Goal: Find contact information: Find contact information

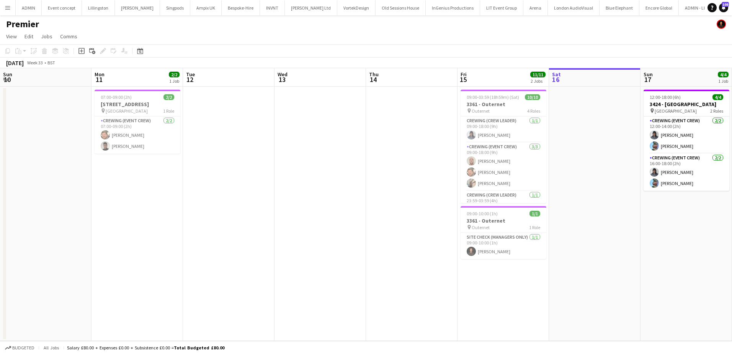
scroll to position [0, 256]
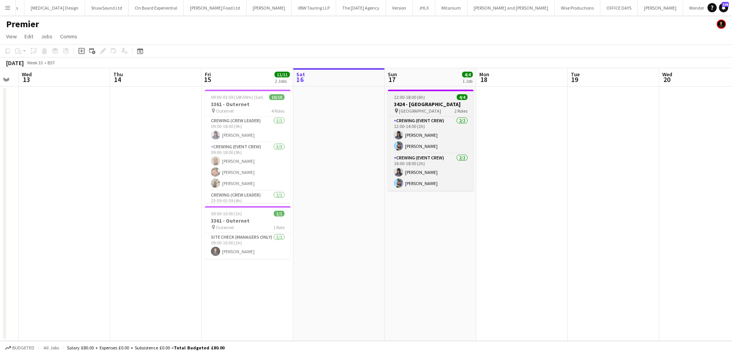
drag, startPoint x: 433, startPoint y: 95, endPoint x: 423, endPoint y: 95, distance: 10.3
click at [433, 95] on div "12:00-18:00 (6h) 4/4" at bounding box center [431, 97] width 86 height 6
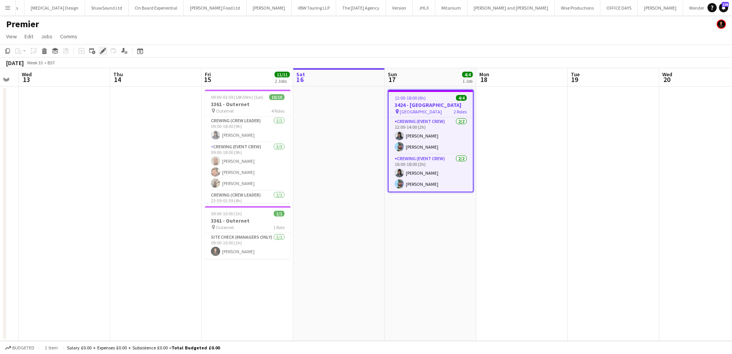
click at [103, 52] on icon at bounding box center [103, 51] width 4 height 4
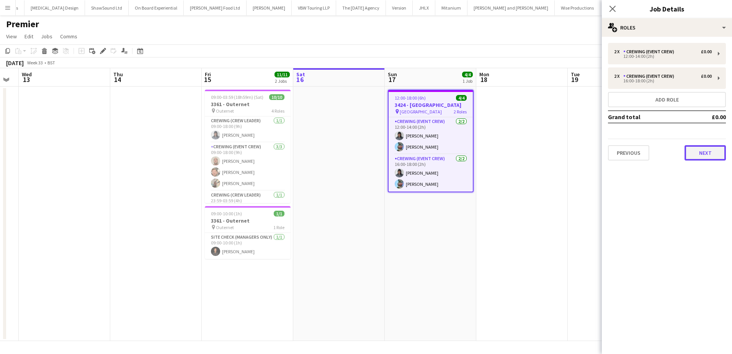
click at [701, 150] on button "Next" at bounding box center [704, 152] width 41 height 15
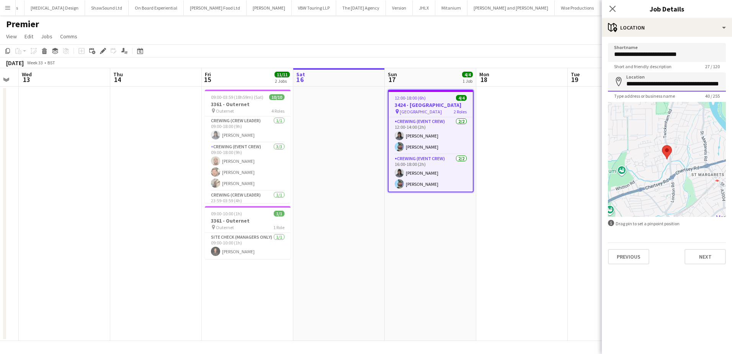
click at [641, 83] on input "**********" at bounding box center [667, 81] width 118 height 19
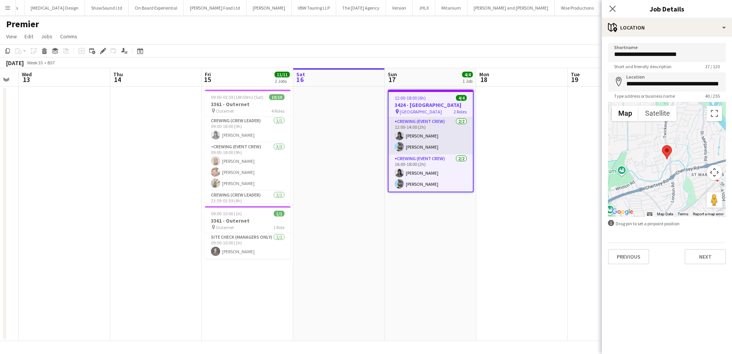
click at [397, 151] on app-user-avatar at bounding box center [399, 146] width 9 height 9
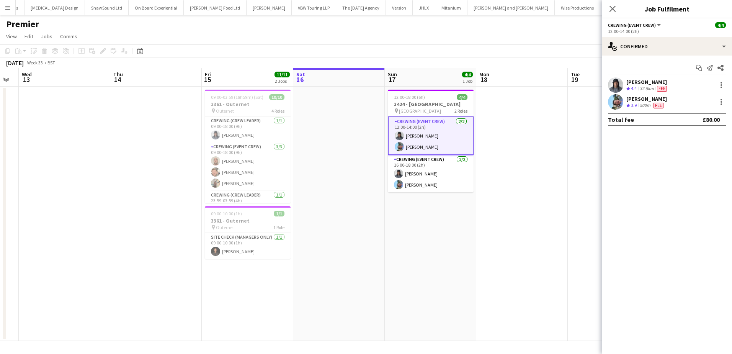
click at [646, 84] on div "[PERSON_NAME]" at bounding box center [647, 81] width 42 height 7
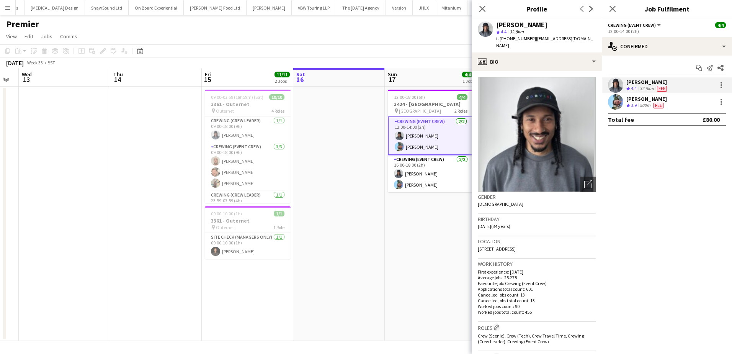
click at [523, 41] on span "t. [PHONE_NUMBER]" at bounding box center [516, 39] width 40 height 6
copy span "4407507381322"
click at [640, 100] on div "[PERSON_NAME]" at bounding box center [646, 98] width 41 height 7
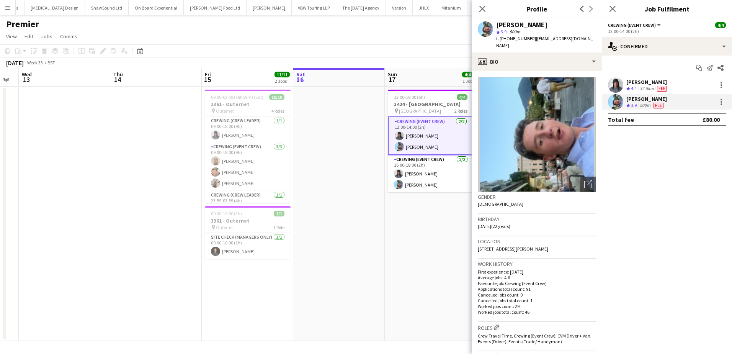
click at [515, 39] on span "t. [PHONE_NUMBER]" at bounding box center [516, 39] width 40 height 6
copy span "447362728112"
